Goal: Navigation & Orientation: Find specific page/section

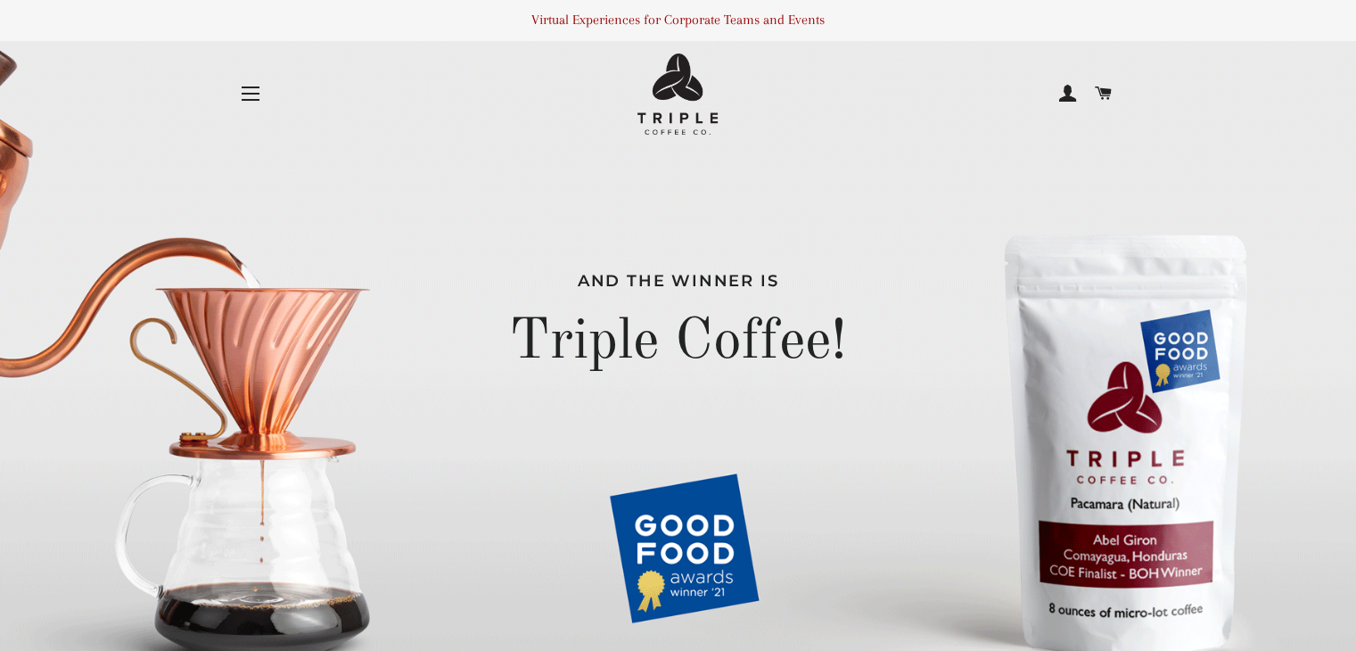
click at [248, 97] on button "Site navigation" at bounding box center [250, 93] width 45 height 45
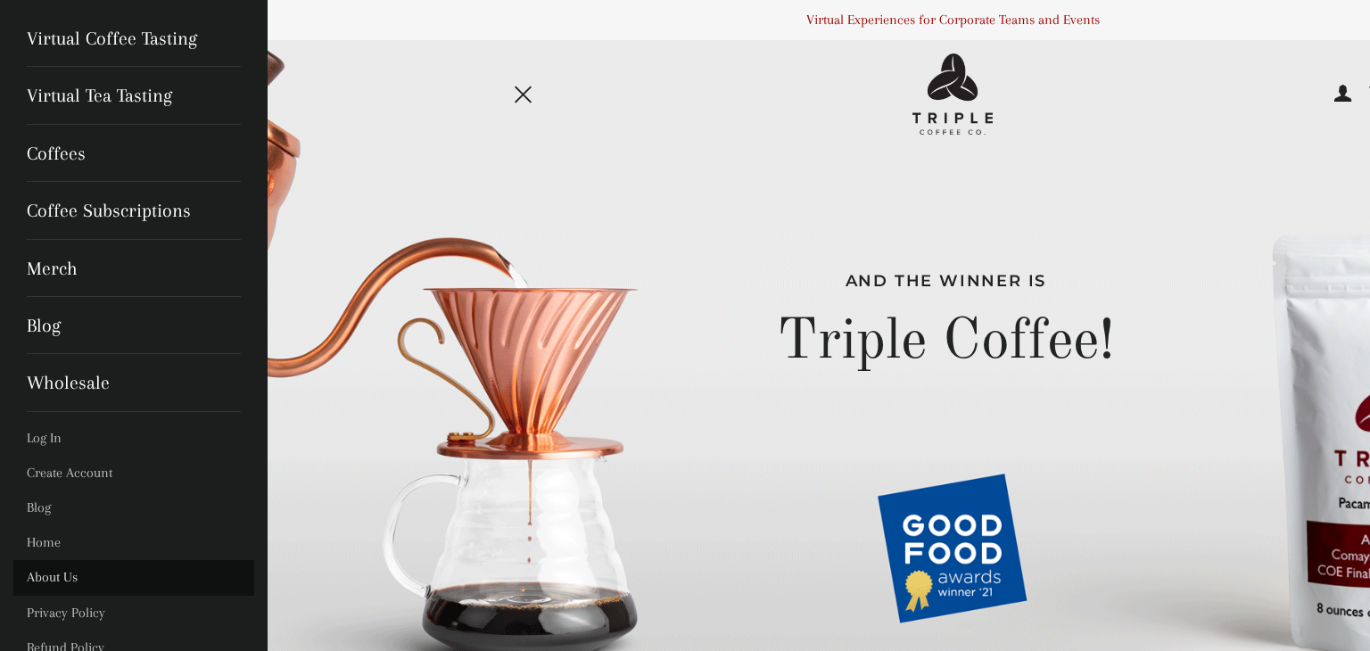
click at [60, 572] on link "About Us" at bounding box center [133, 577] width 241 height 35
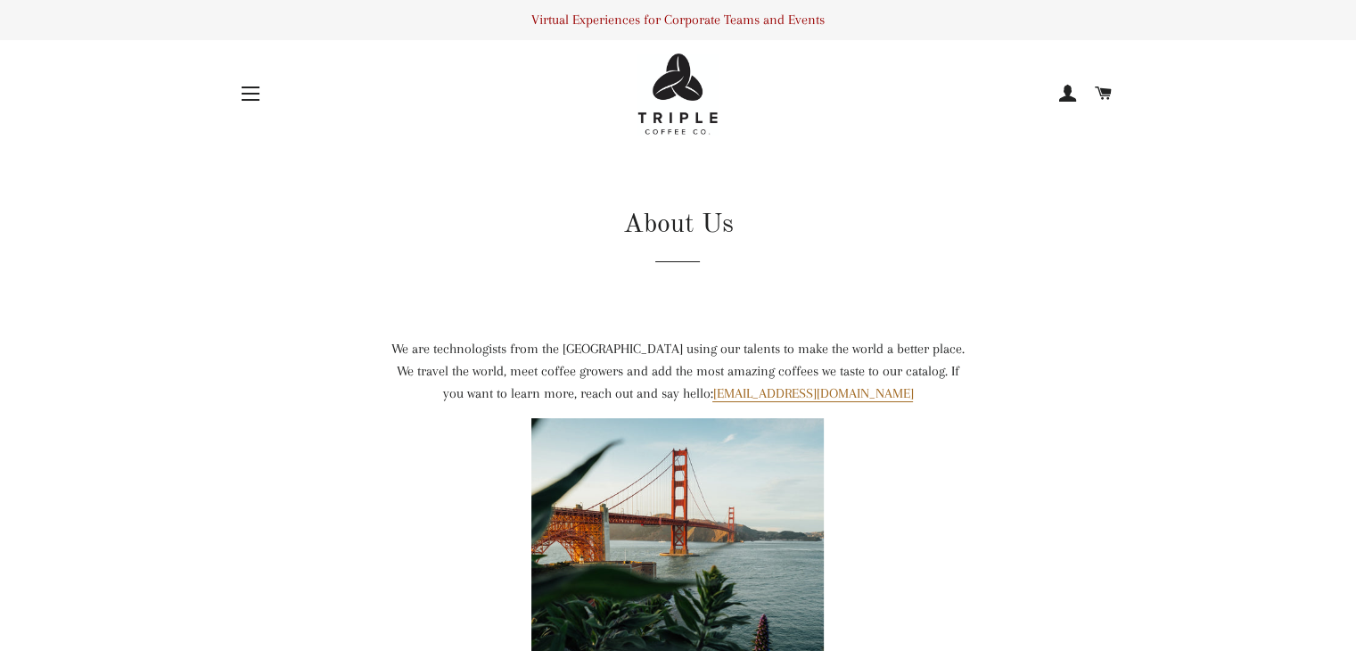
click at [247, 87] on span "button" at bounding box center [251, 87] width 18 height 2
